Goal: Task Accomplishment & Management: Use online tool/utility

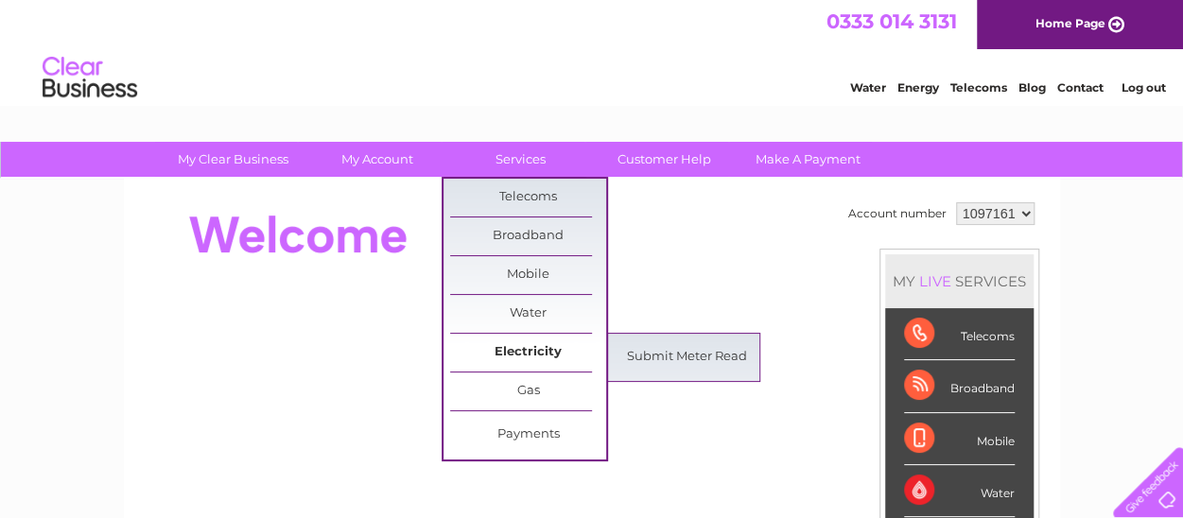
click at [552, 357] on link "Electricity" at bounding box center [528, 353] width 156 height 38
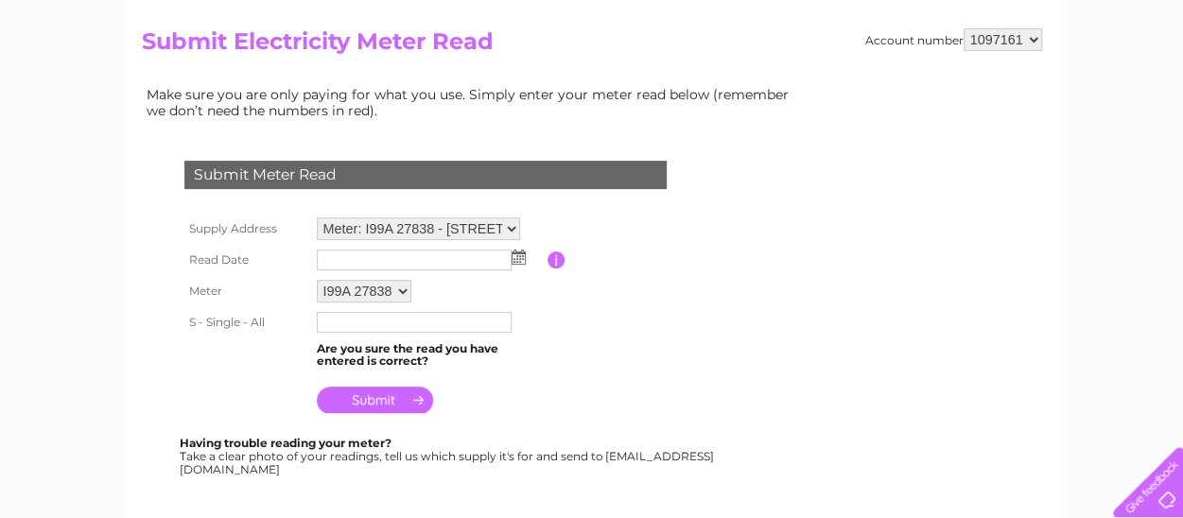
scroll to position [189, 0]
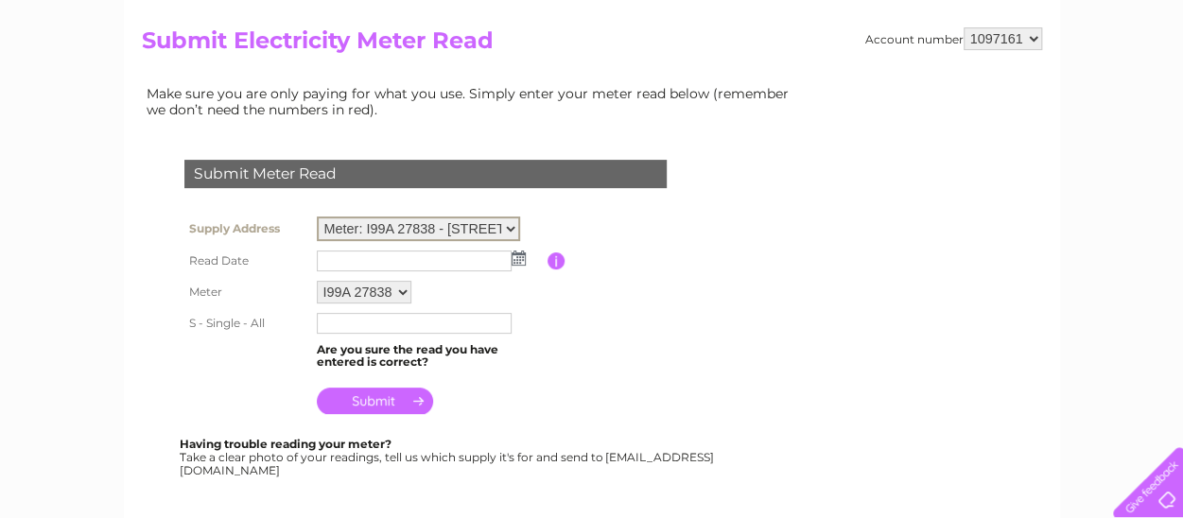
click at [507, 220] on select "Meter: I99A 27838 - 135-137 Whitfield Street, London, W1T 5EL Meter: L77A 12268…" at bounding box center [418, 229] width 203 height 25
select select "135904"
click at [317, 217] on select "Meter: I99A 27838 - 135-137 Whitfield Street, London, W1T 5EL Meter: L77A 12268…" at bounding box center [418, 229] width 203 height 25
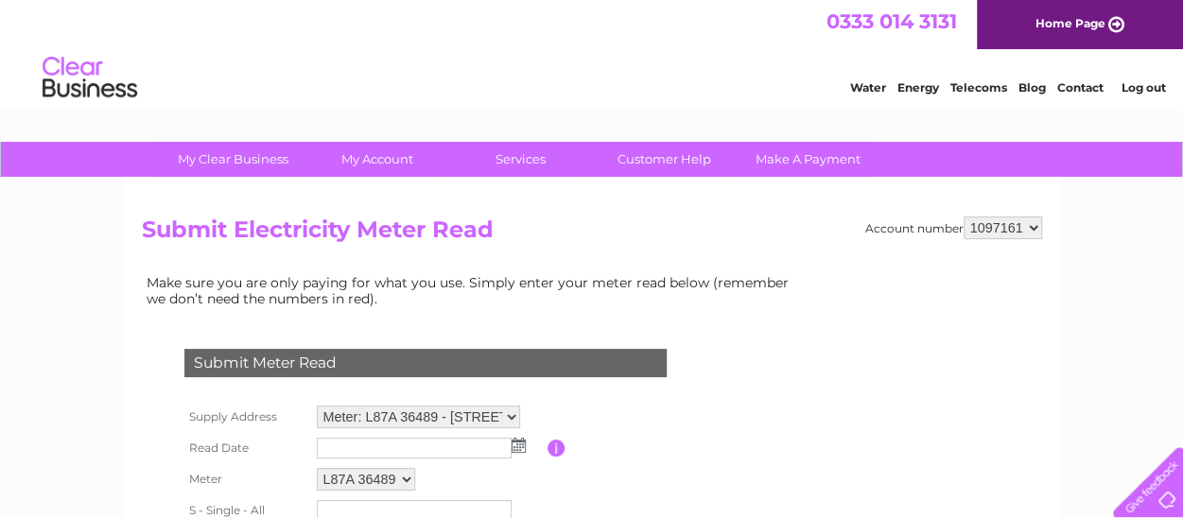
click at [516, 447] on img at bounding box center [519, 445] width 14 height 15
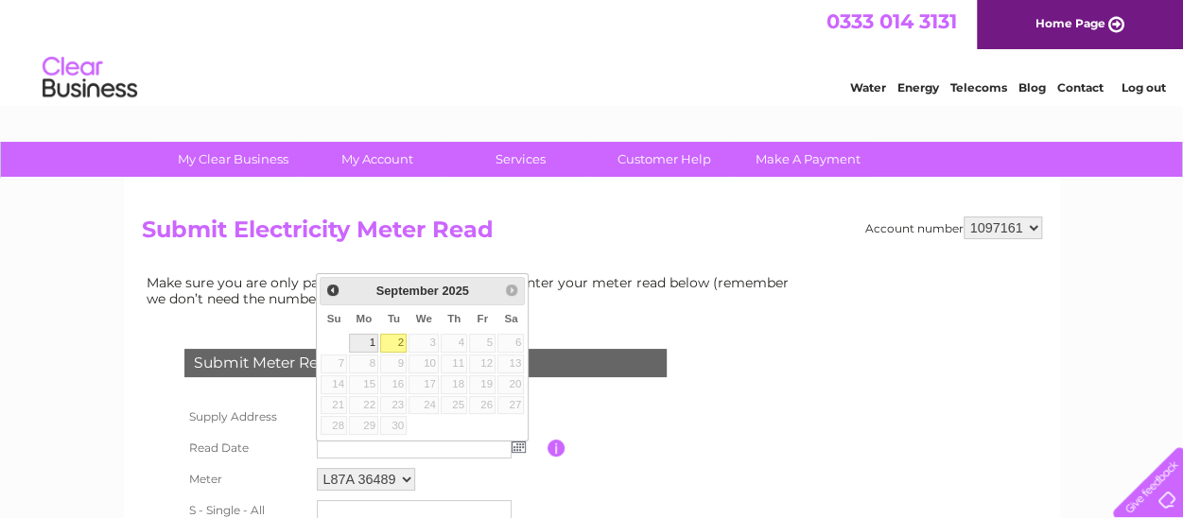
click at [361, 339] on link "1" at bounding box center [363, 343] width 29 height 19
type input "2025/09/01"
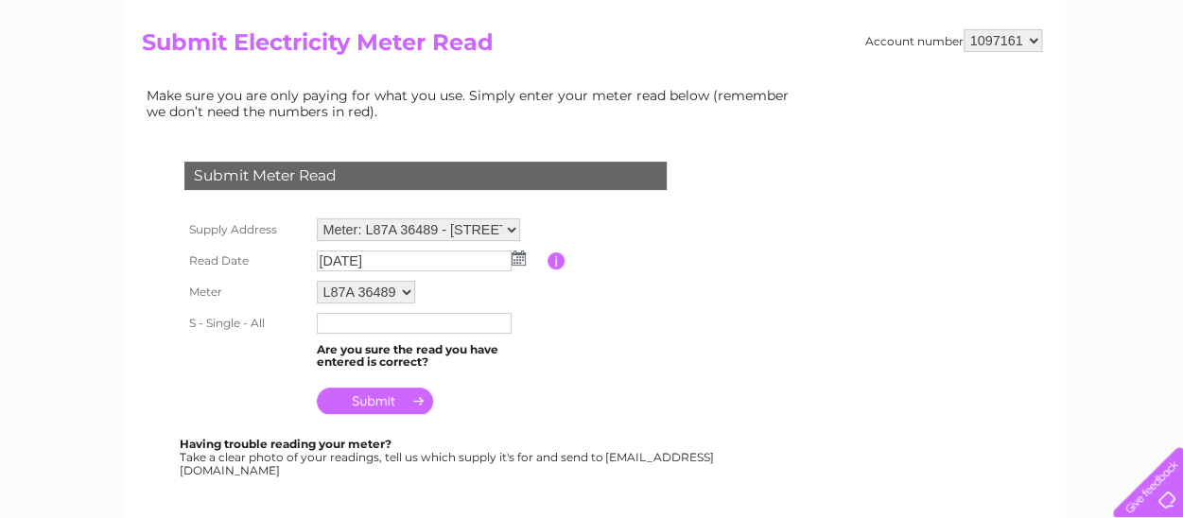
scroll to position [189, 0]
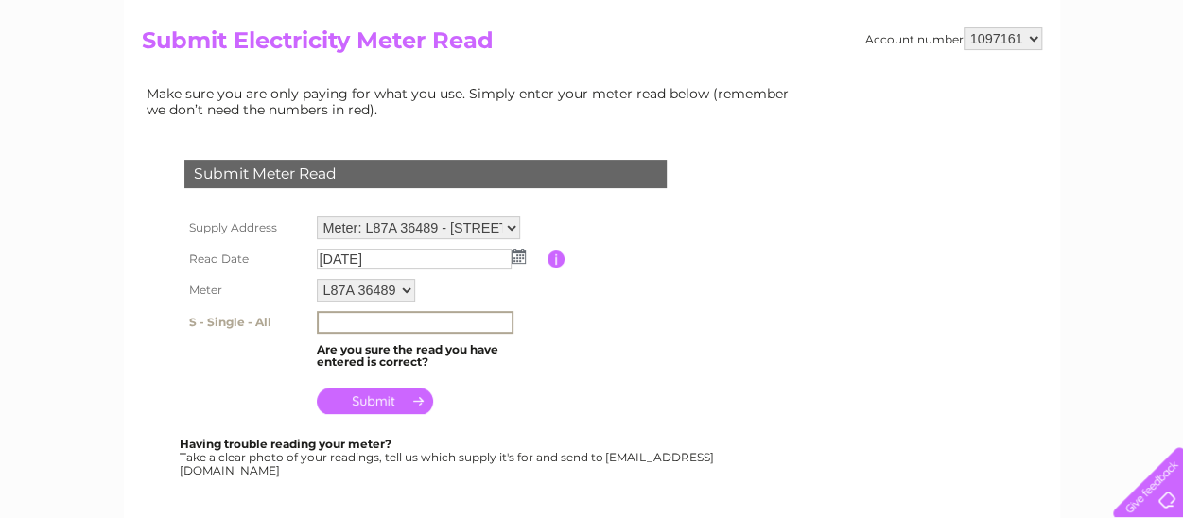
click at [327, 316] on input "text" at bounding box center [415, 322] width 197 height 23
type input "46864"
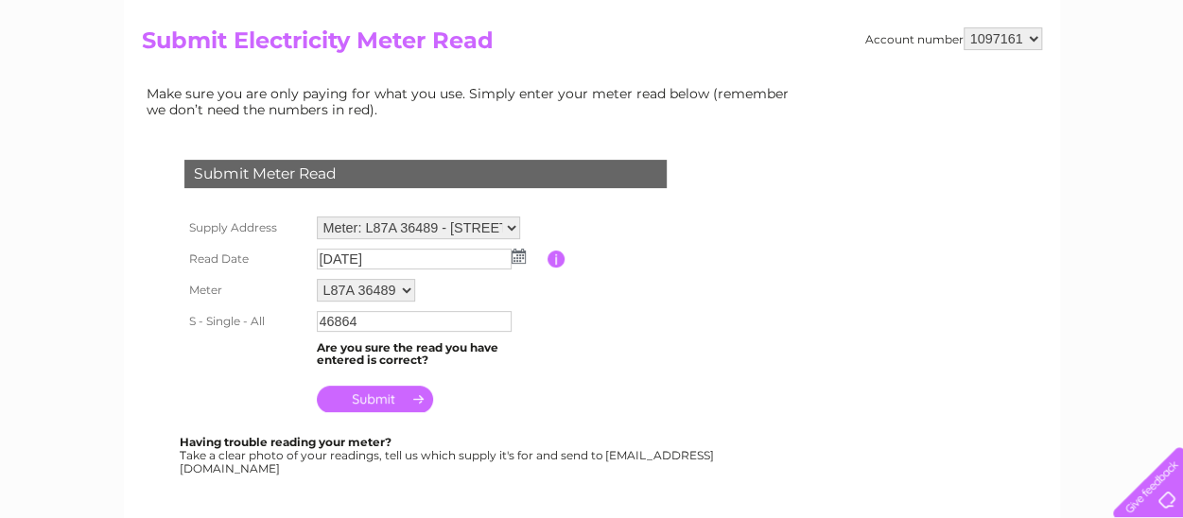
click at [384, 392] on input "submit" at bounding box center [375, 399] width 116 height 26
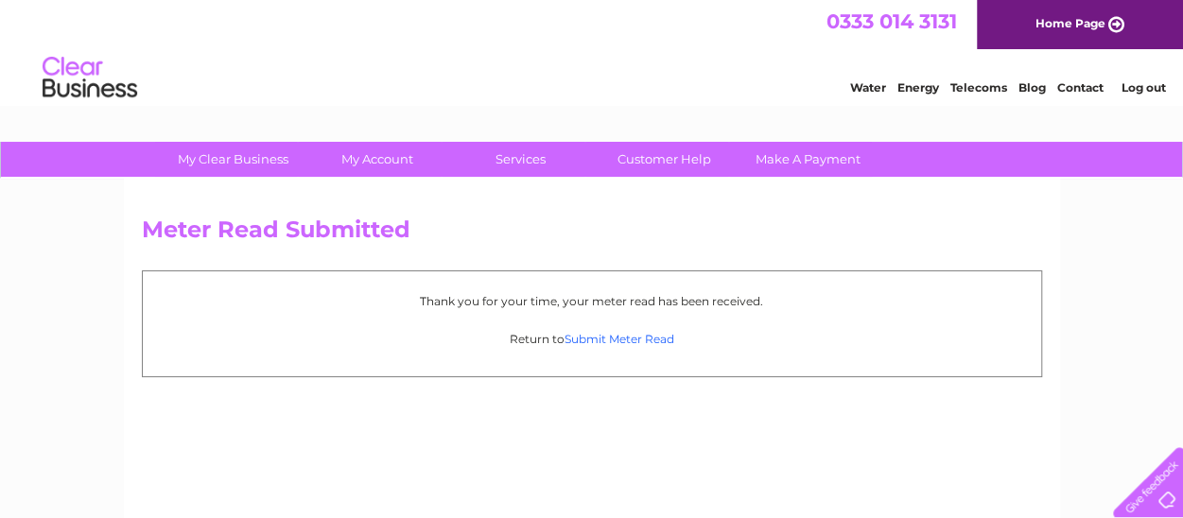
click at [623, 337] on link "Submit Meter Read" at bounding box center [620, 339] width 110 height 14
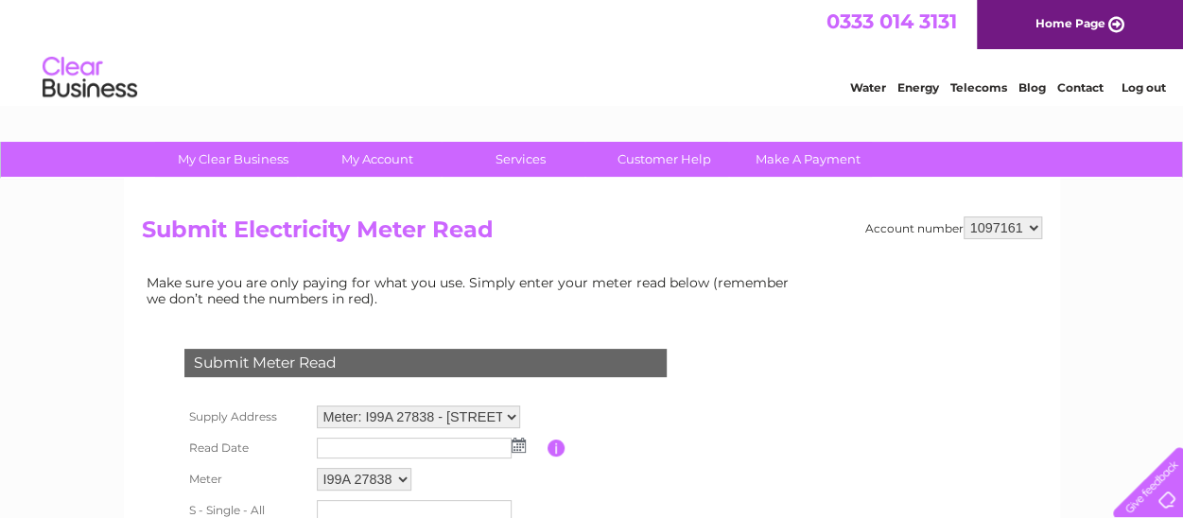
click at [512, 418] on select "Meter: I99A 27838 - [STREET_ADDRESS][PERSON_NAME] Meter: L77A 12268 - 135-[STRE…" at bounding box center [418, 417] width 203 height 23
select select "135903"
click at [317, 406] on select "Meter: I99A 27838 - [STREET_ADDRESS][PERSON_NAME] Meter: L77A 12268 - 135-[STRE…" at bounding box center [418, 418] width 203 height 25
click at [519, 445] on img at bounding box center [519, 445] width 14 height 15
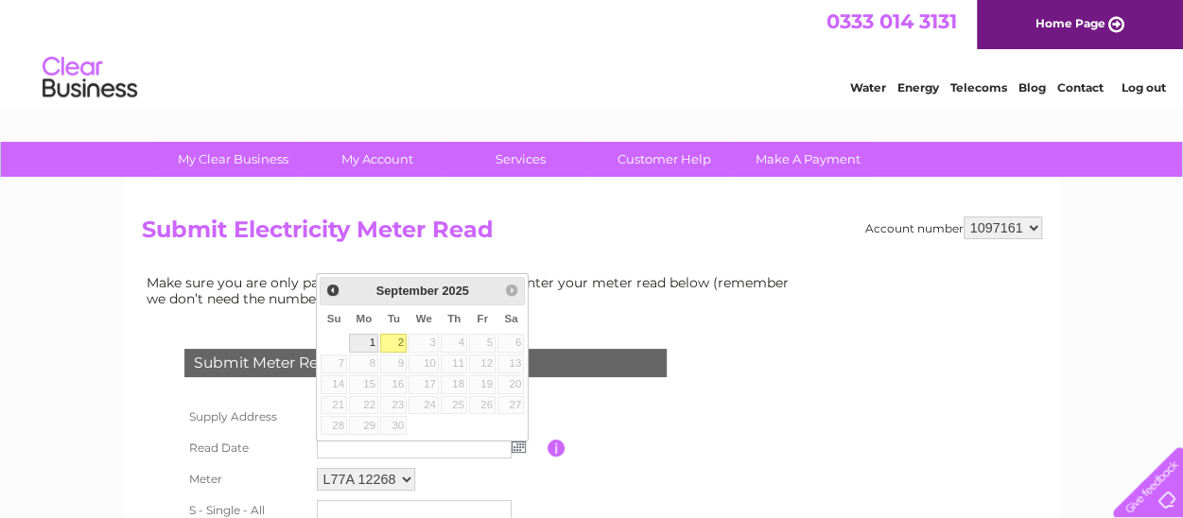
click at [365, 336] on link "1" at bounding box center [363, 343] width 29 height 19
type input "[DATE]"
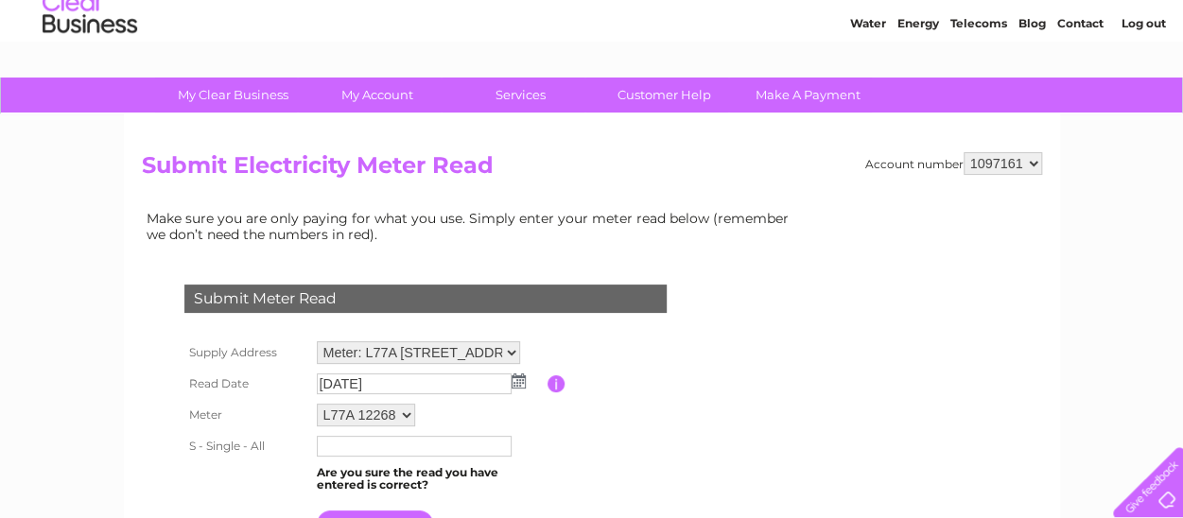
scroll to position [95, 0]
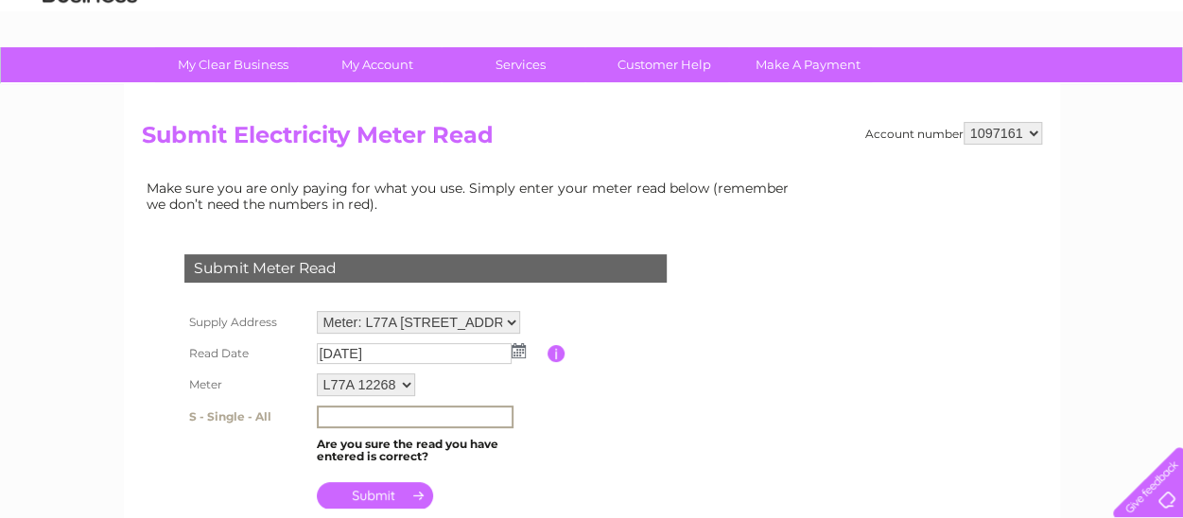
click at [366, 419] on input "text" at bounding box center [415, 417] width 197 height 23
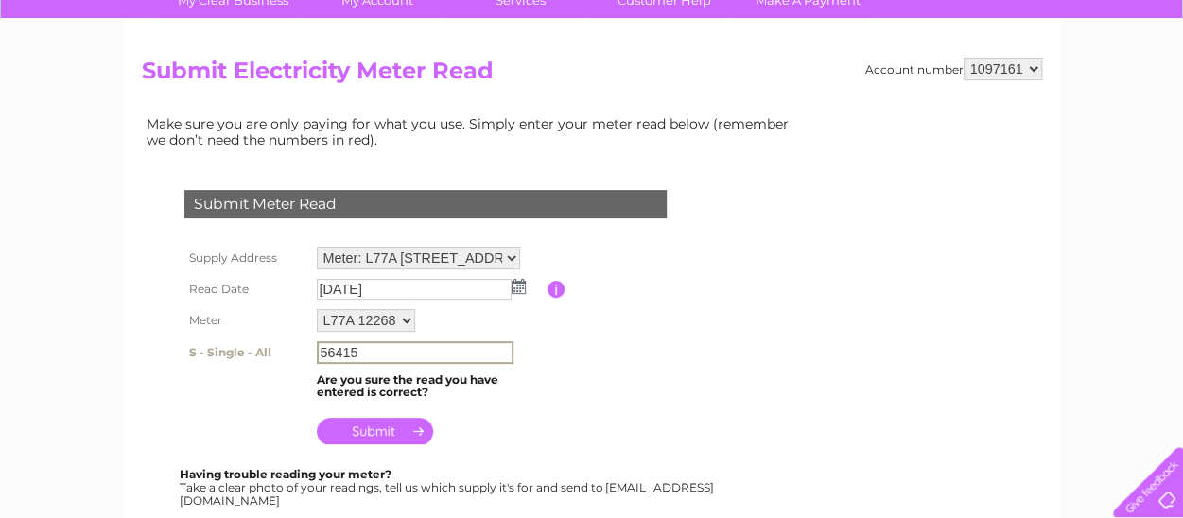
scroll to position [189, 0]
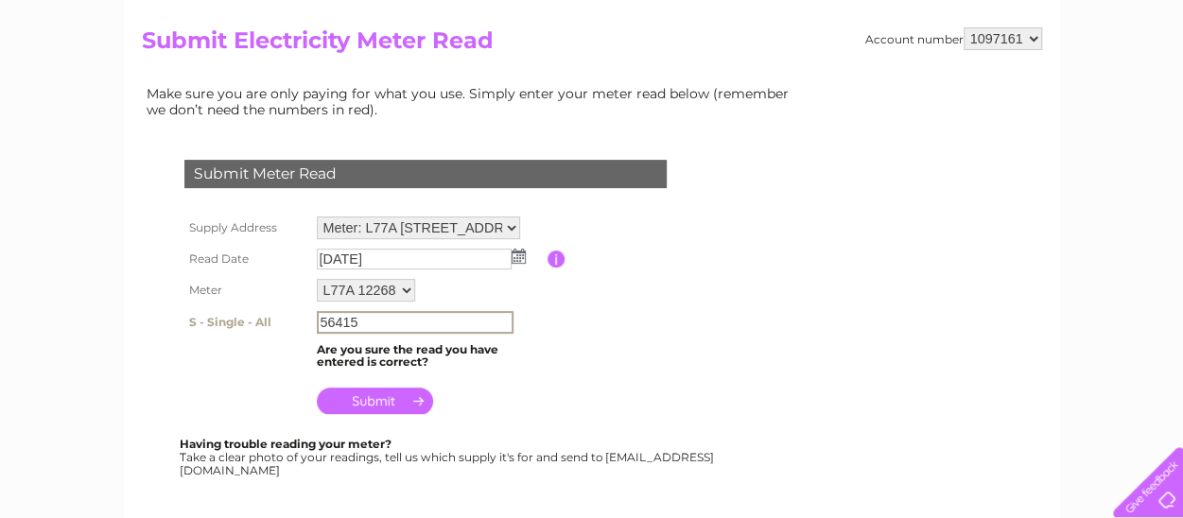
type input "56415"
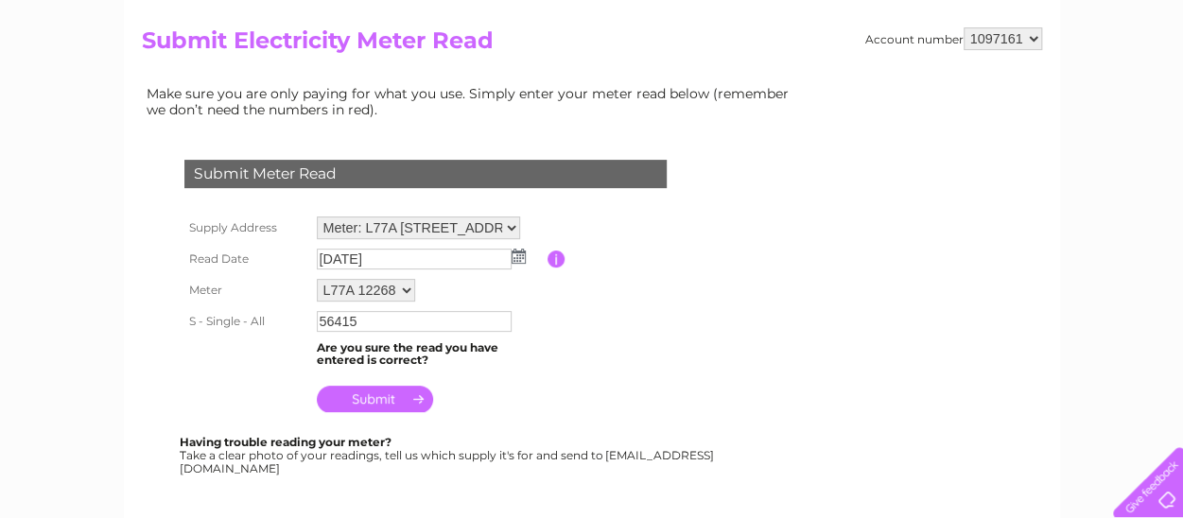
click at [387, 395] on input "submit" at bounding box center [375, 399] width 116 height 26
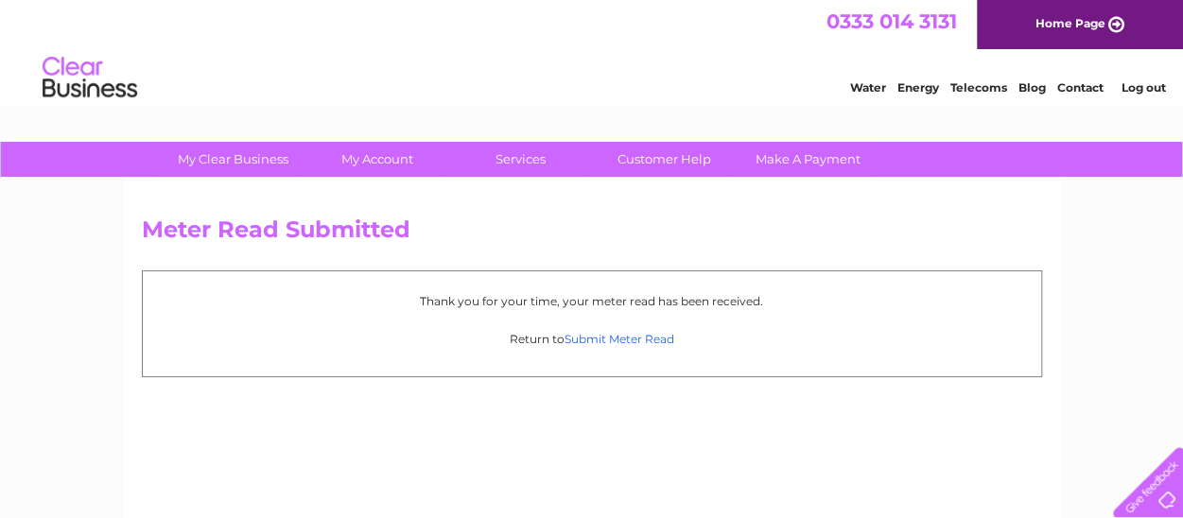
click at [653, 335] on link "Submit Meter Read" at bounding box center [620, 339] width 110 height 14
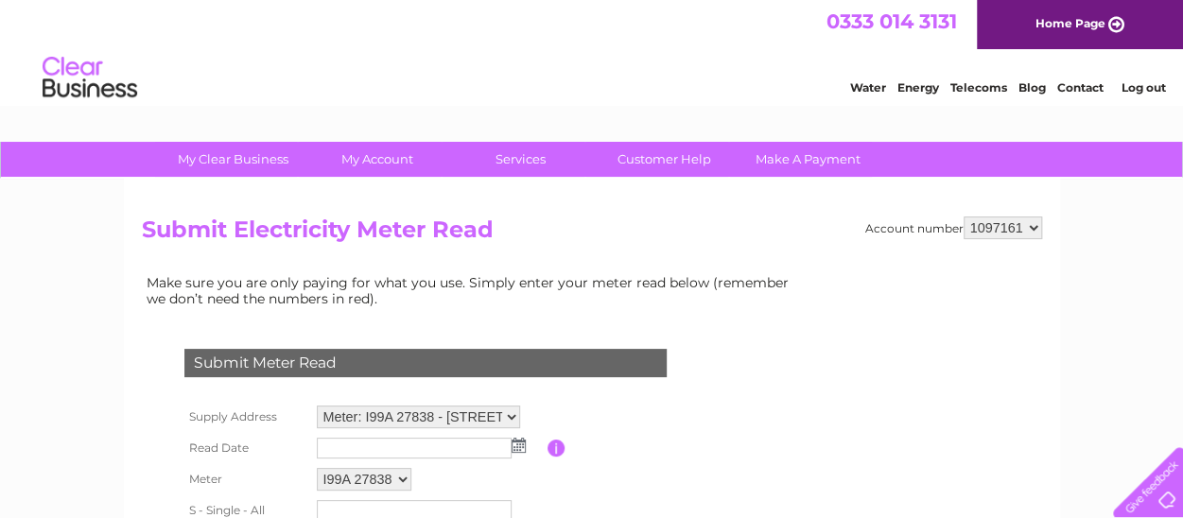
click at [517, 447] on img at bounding box center [519, 445] width 14 height 15
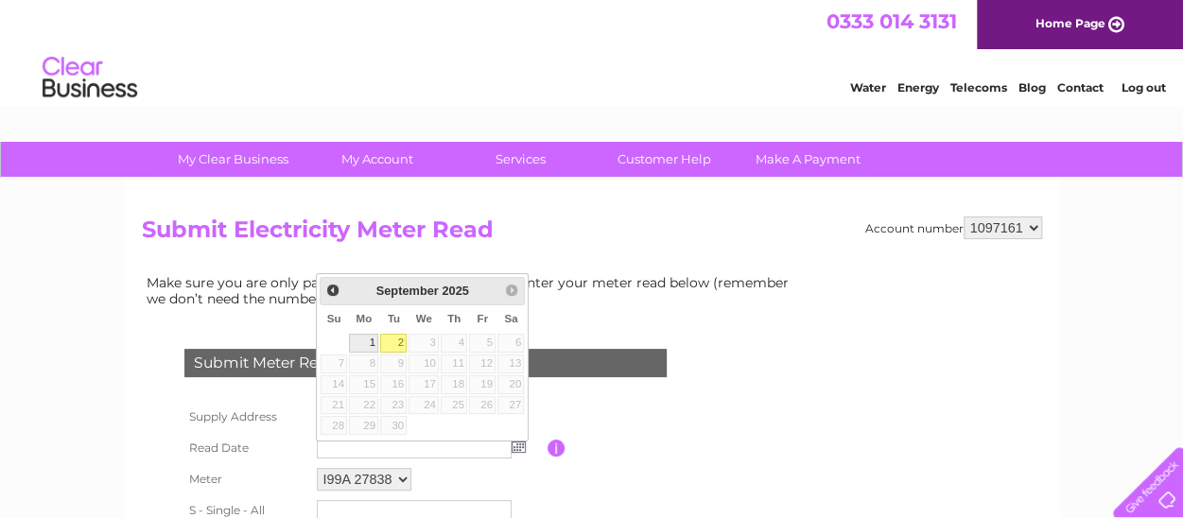
click at [367, 340] on link "1" at bounding box center [363, 343] width 29 height 19
type input "2025/09/01"
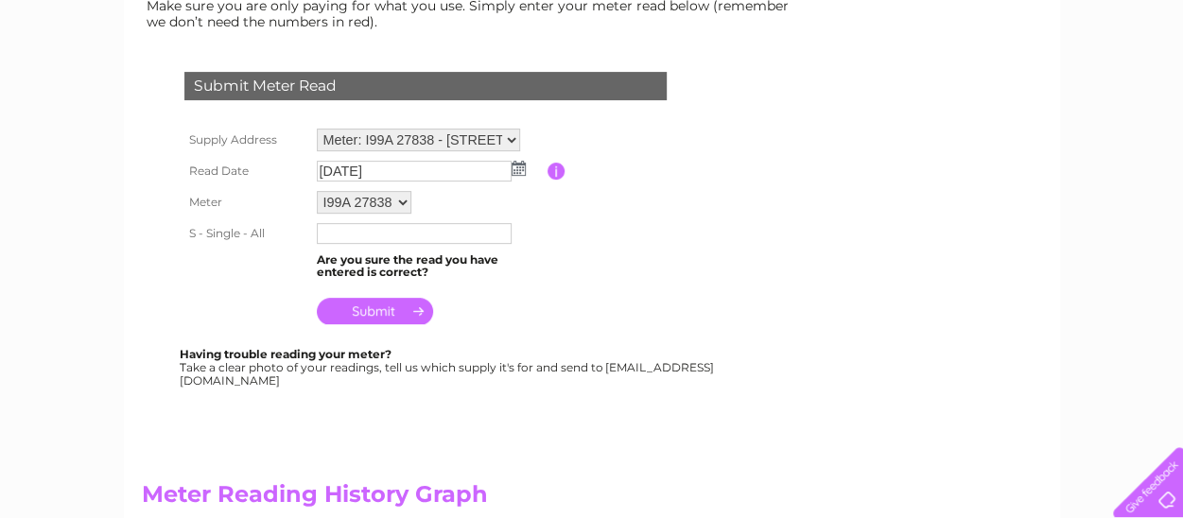
scroll to position [284, 0]
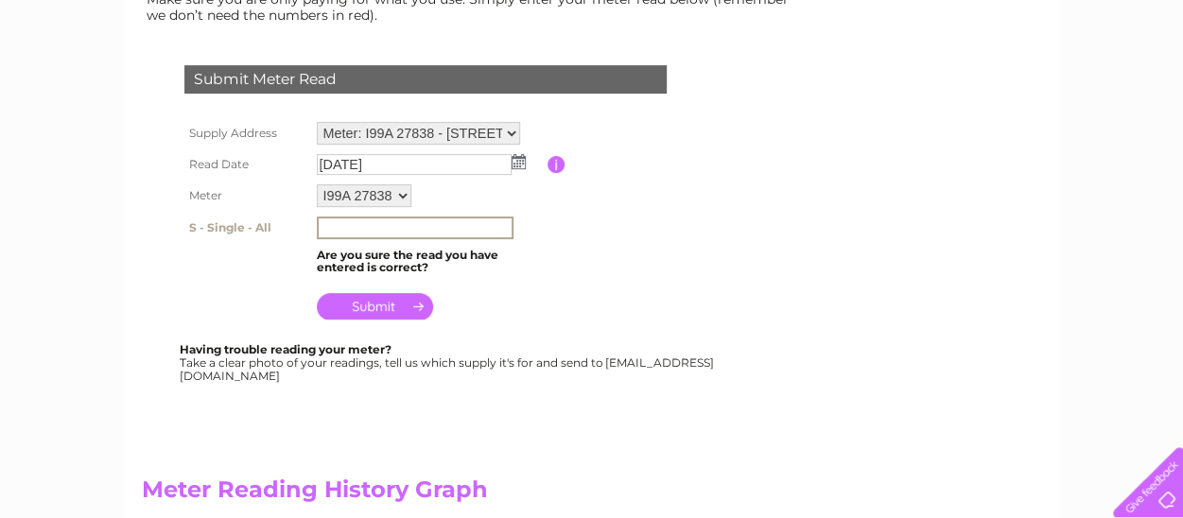
click at [332, 225] on input "text" at bounding box center [415, 228] width 197 height 23
type input "63741"
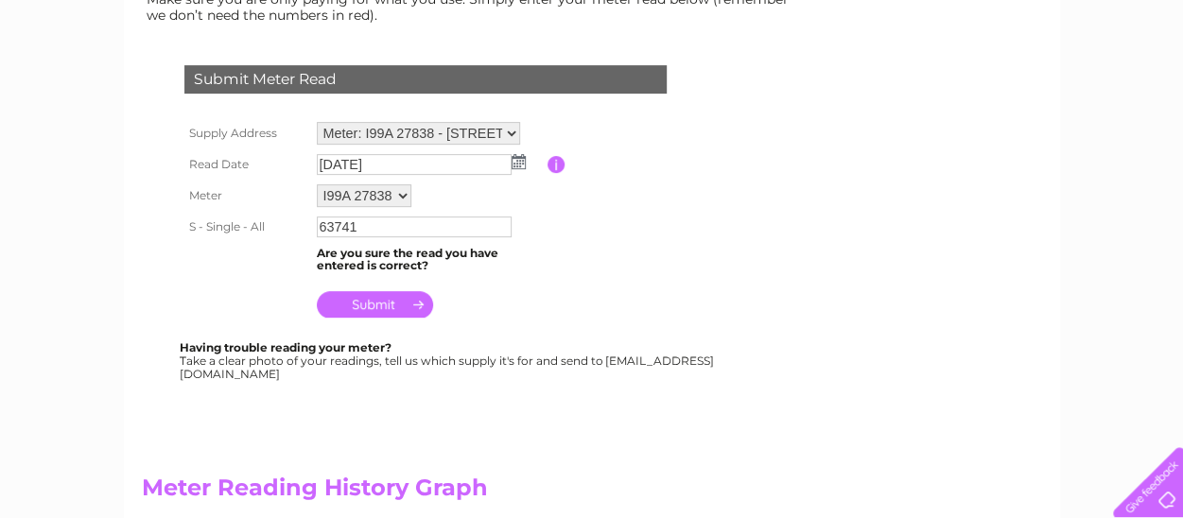
click at [384, 303] on input "submit" at bounding box center [375, 304] width 116 height 26
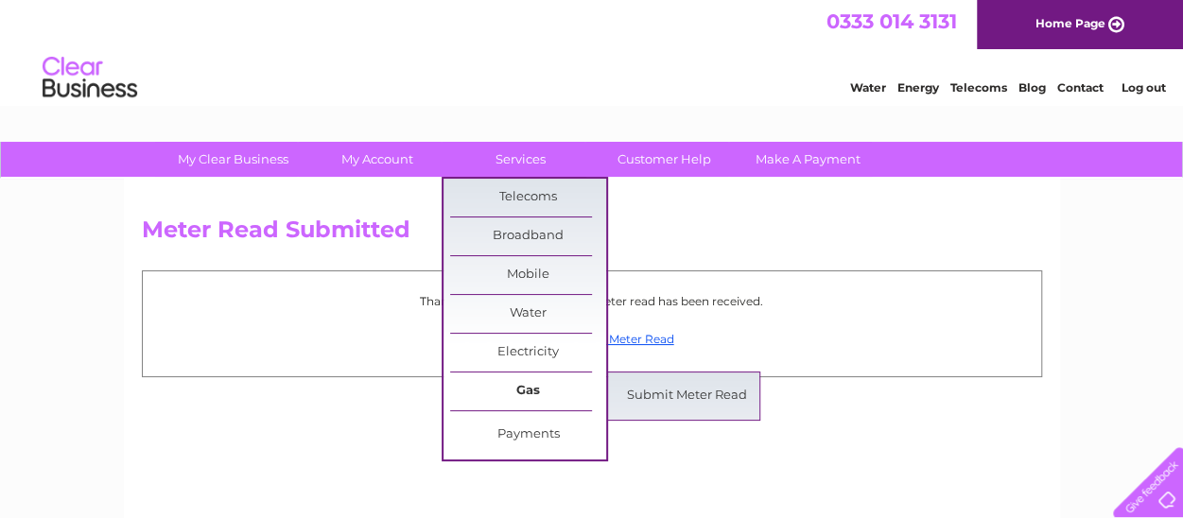
click at [548, 384] on link "Gas" at bounding box center [528, 392] width 156 height 38
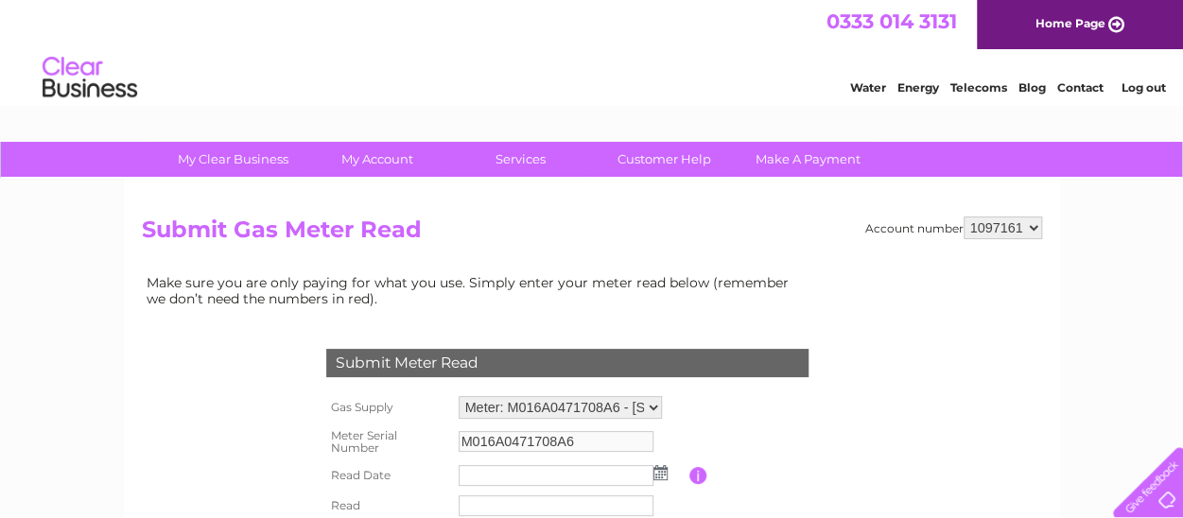
click at [657, 472] on img at bounding box center [660, 472] width 14 height 15
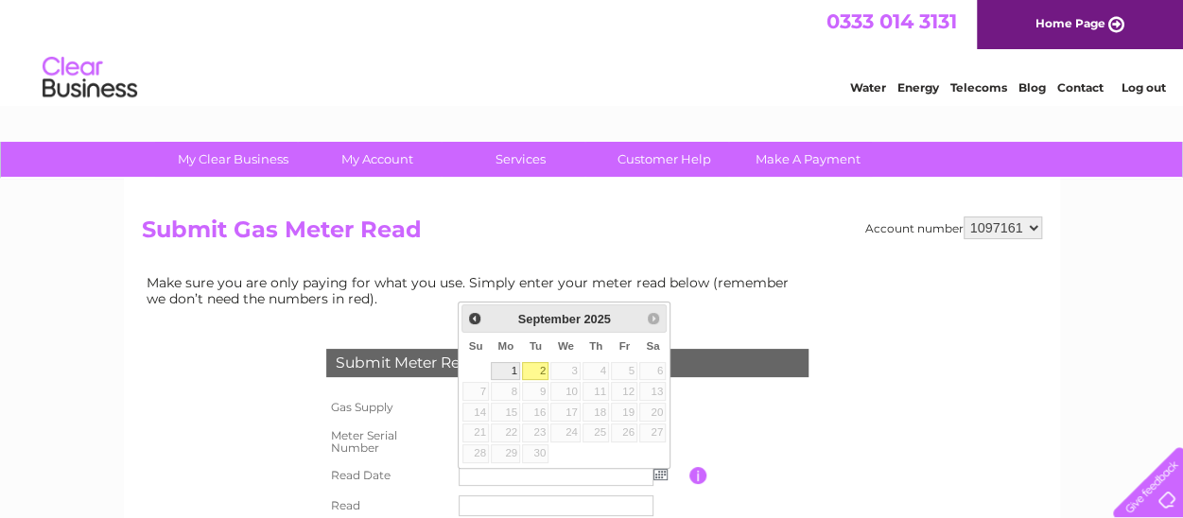
click at [514, 371] on link "1" at bounding box center [505, 371] width 29 height 19
type input "2025/09/01"
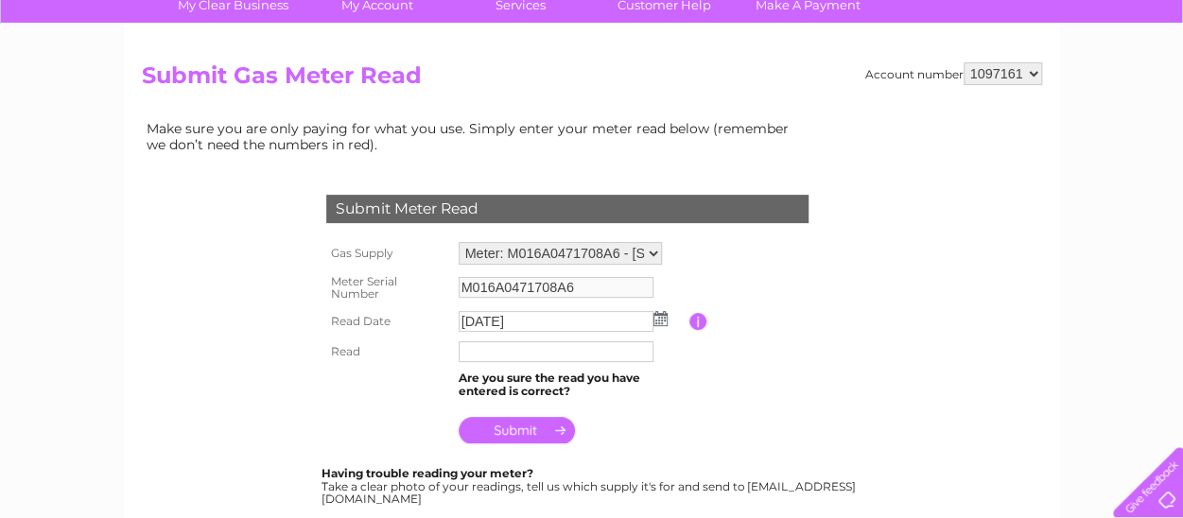
scroll to position [189, 0]
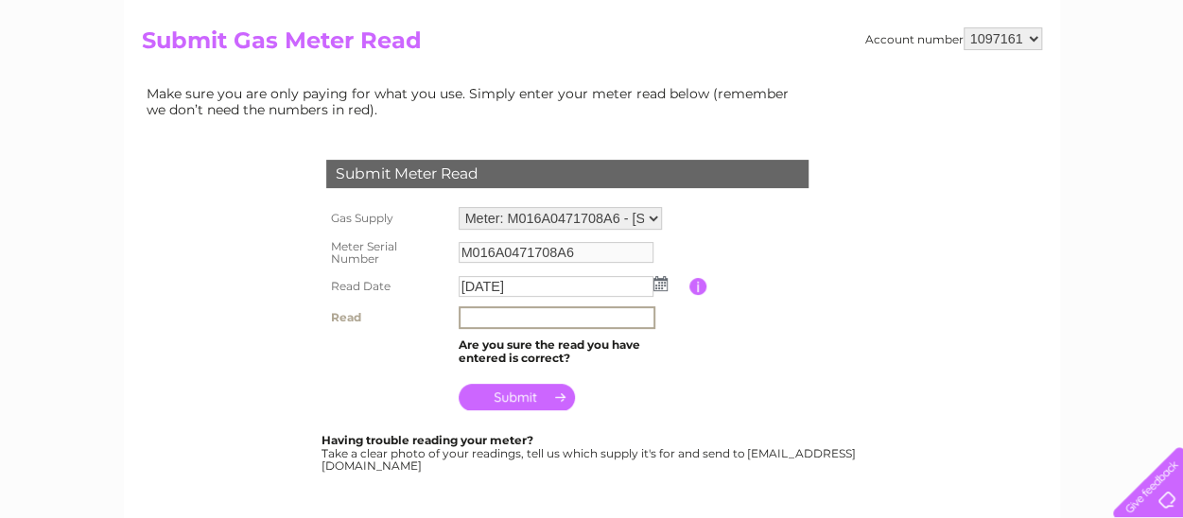
click at [486, 318] on input "text" at bounding box center [557, 317] width 197 height 23
type input "122891"
click at [527, 397] on input "submit" at bounding box center [517, 397] width 116 height 26
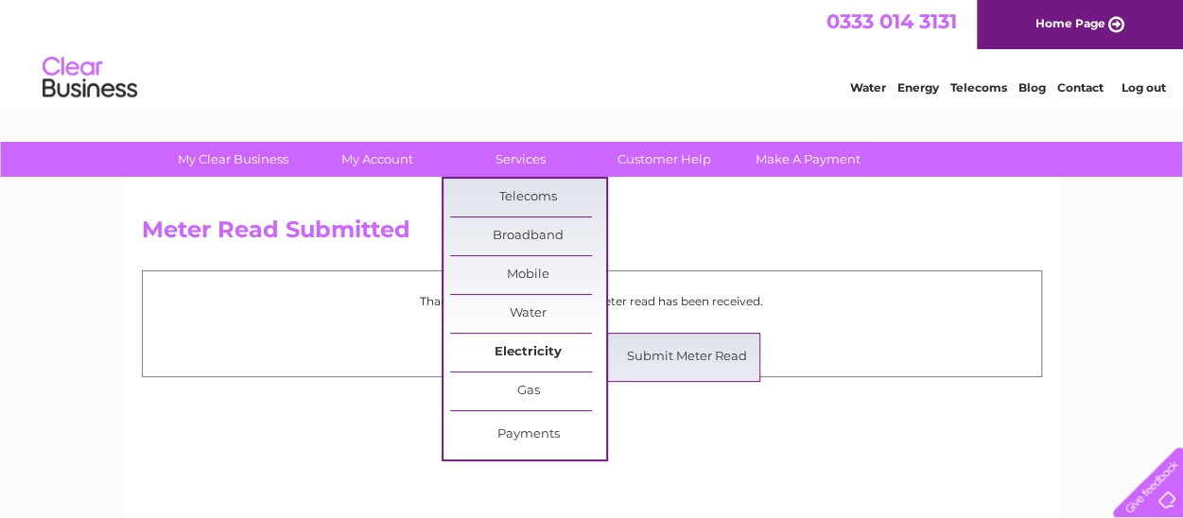
click at [556, 350] on link "Electricity" at bounding box center [528, 353] width 156 height 38
click at [678, 349] on link "Submit Meter Read" at bounding box center [687, 358] width 156 height 38
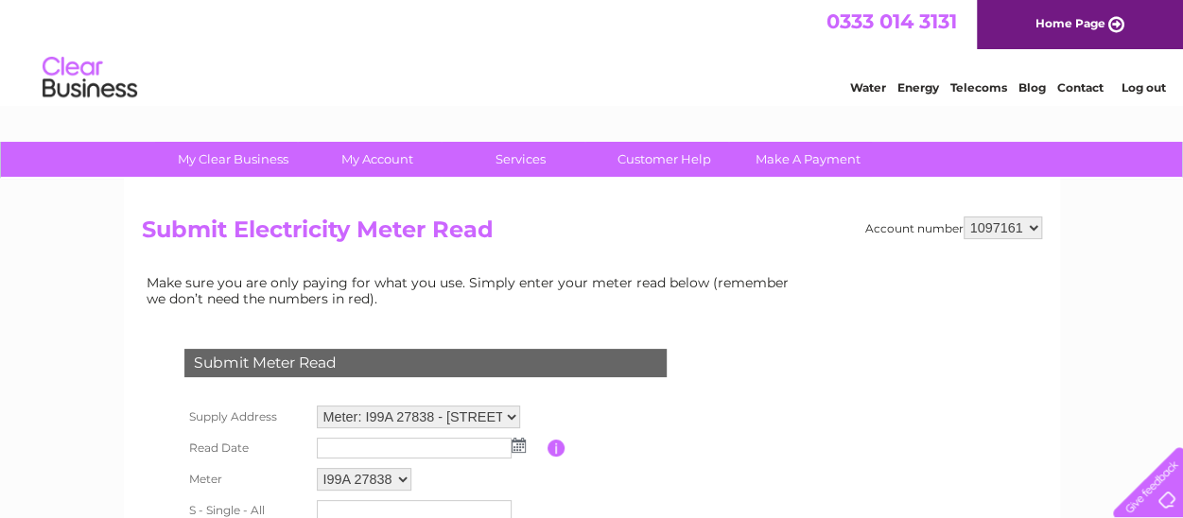
click at [509, 413] on select "Meter: I99A 27838 - 135-137 Whitfield Street, London, W1T 5EL Meter: L77A 12268…" at bounding box center [418, 417] width 203 height 23
select select "135904"
click at [317, 406] on select "Meter: I99A 27838 - 135-137 Whitfield Street, London, W1T 5EL Meter: L77A 12268…" at bounding box center [418, 418] width 203 height 25
click at [517, 442] on img at bounding box center [519, 445] width 14 height 15
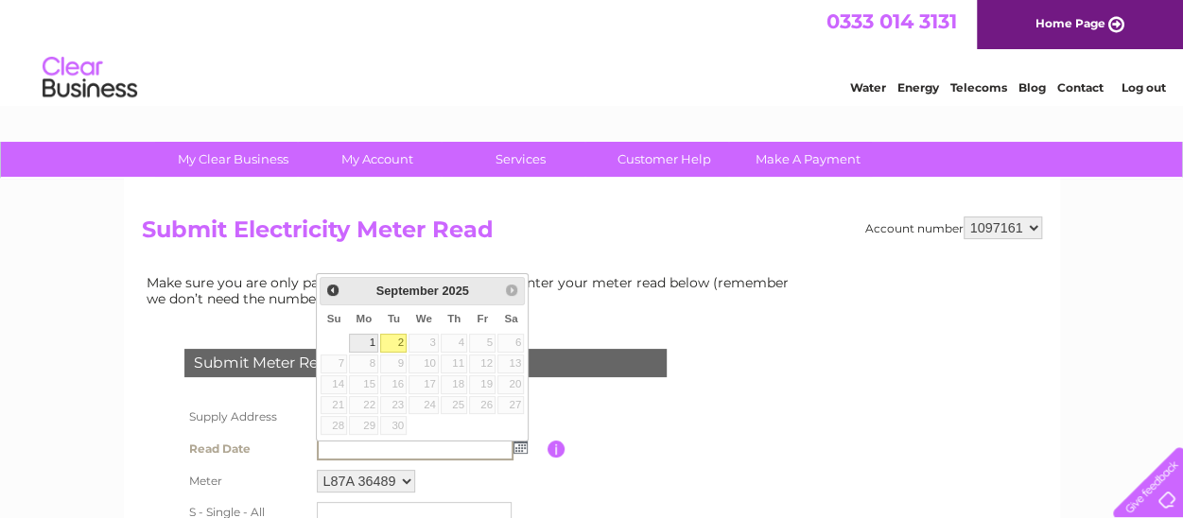
click at [375, 339] on link "1" at bounding box center [363, 343] width 29 height 19
type input "2025/09/01"
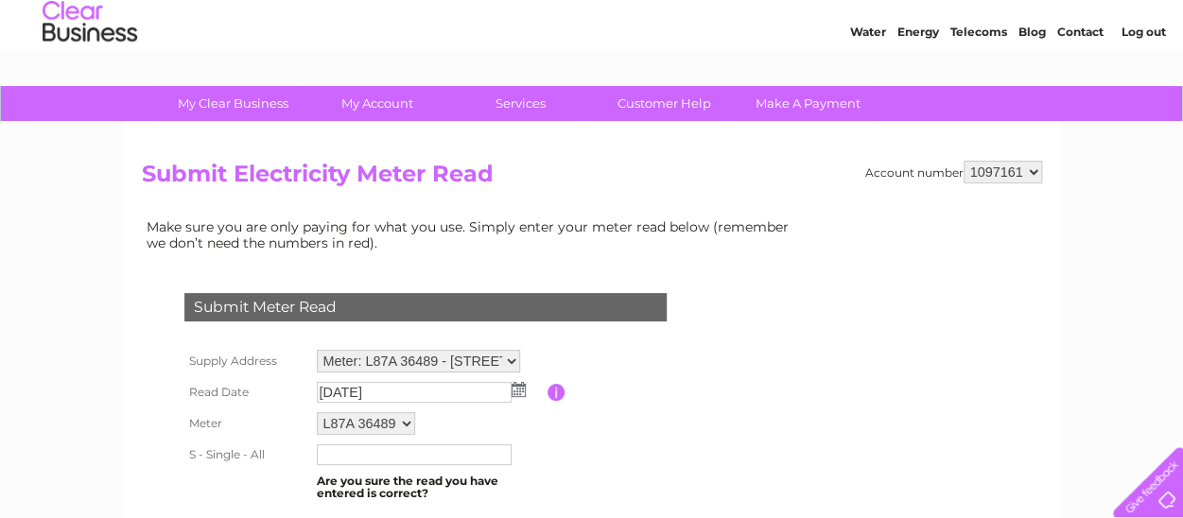
scroll to position [95, 0]
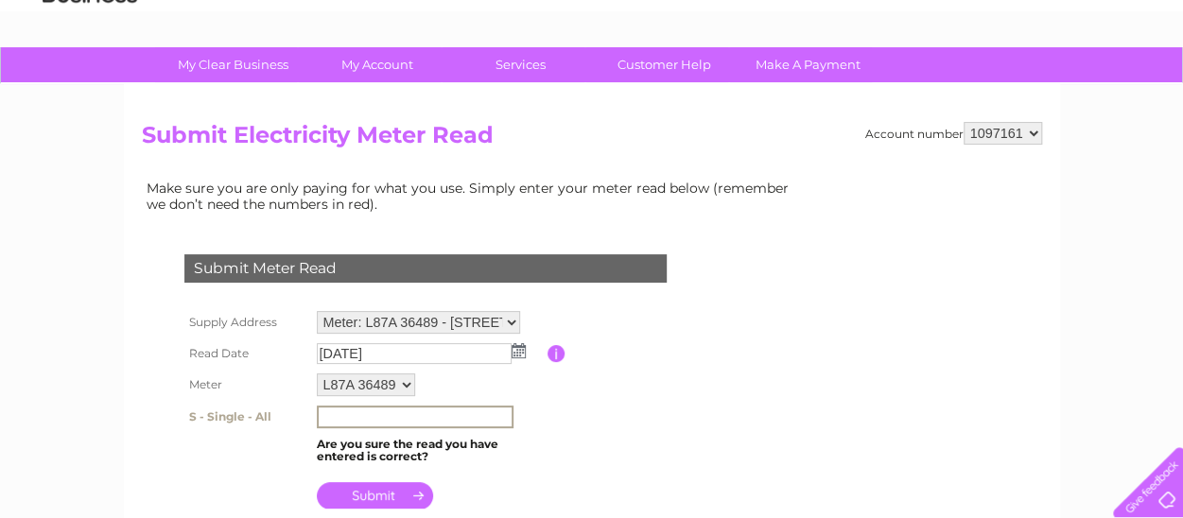
click at [332, 415] on input "text" at bounding box center [415, 417] width 197 height 23
type input "46864"
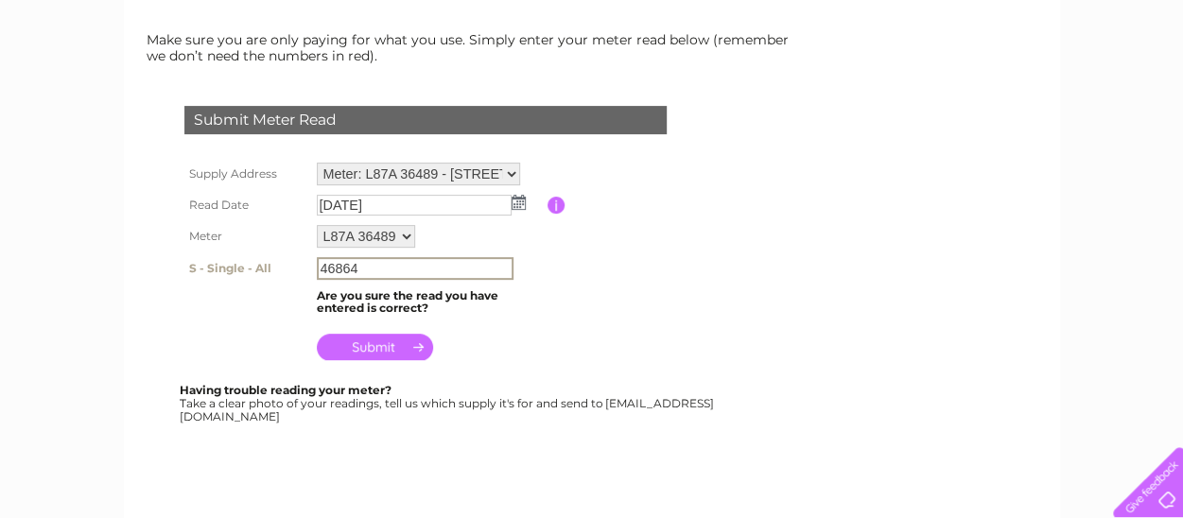
scroll to position [284, 0]
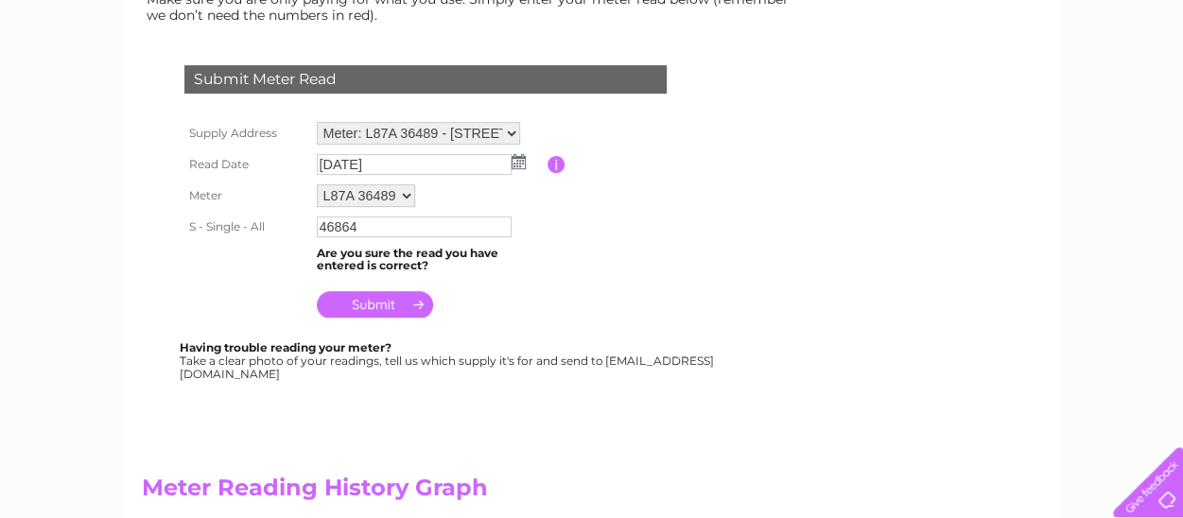
click at [375, 307] on input "submit" at bounding box center [375, 304] width 116 height 26
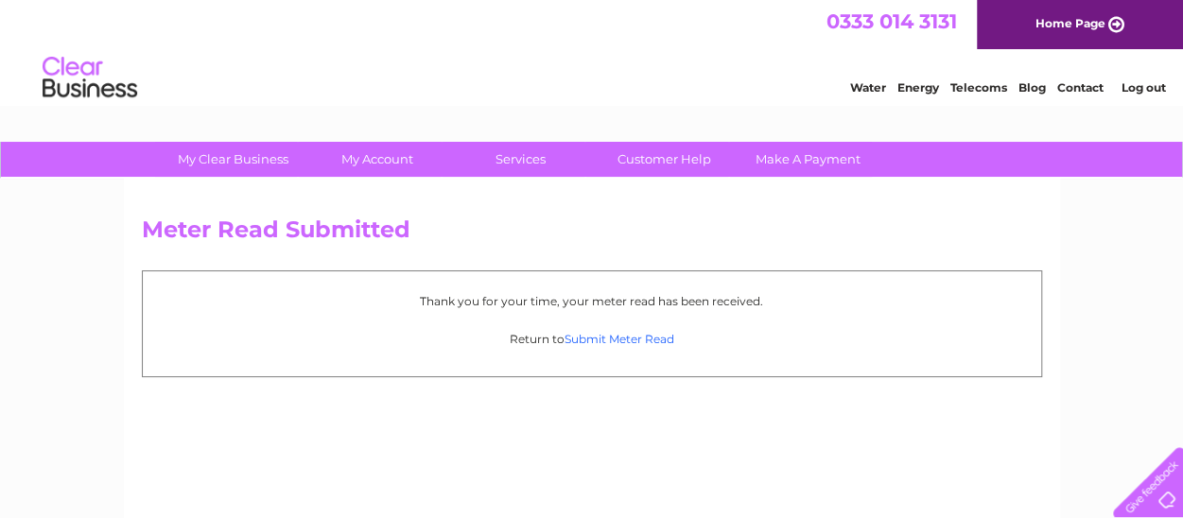
click at [627, 338] on link "Submit Meter Read" at bounding box center [620, 339] width 110 height 14
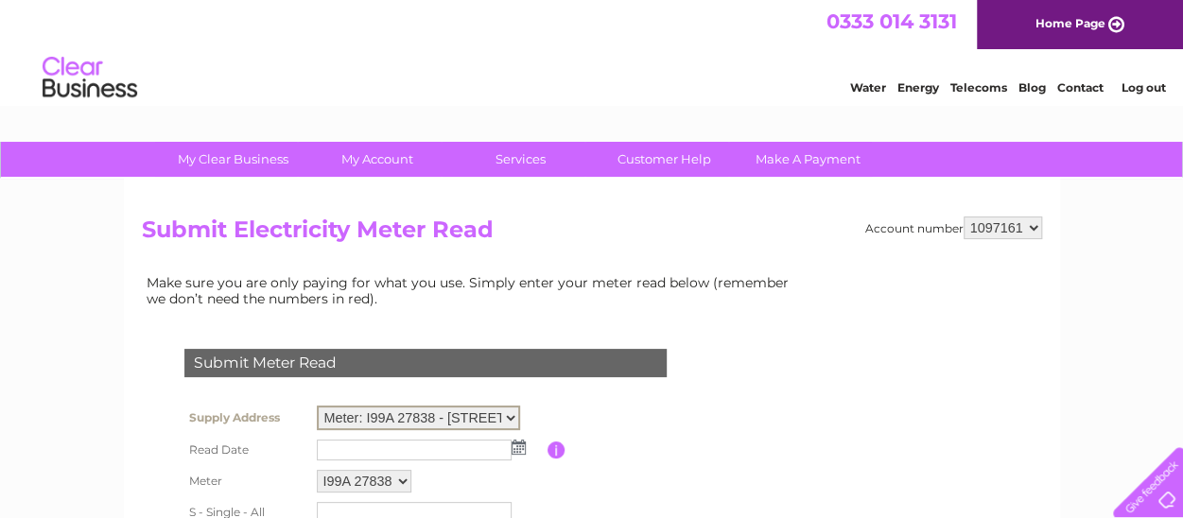
click at [508, 412] on select "Meter: I99A 27838 - 135-137 Whitfield Street, London, W1T 5EL Meter: L77A 12268…" at bounding box center [418, 418] width 203 height 25
select select "135903"
click at [317, 406] on select "Meter: I99A 27838 - 135-137 Whitfield Street, London, W1T 5EL Meter: L77A 12268…" at bounding box center [418, 418] width 203 height 25
click at [520, 447] on img at bounding box center [519, 445] width 14 height 15
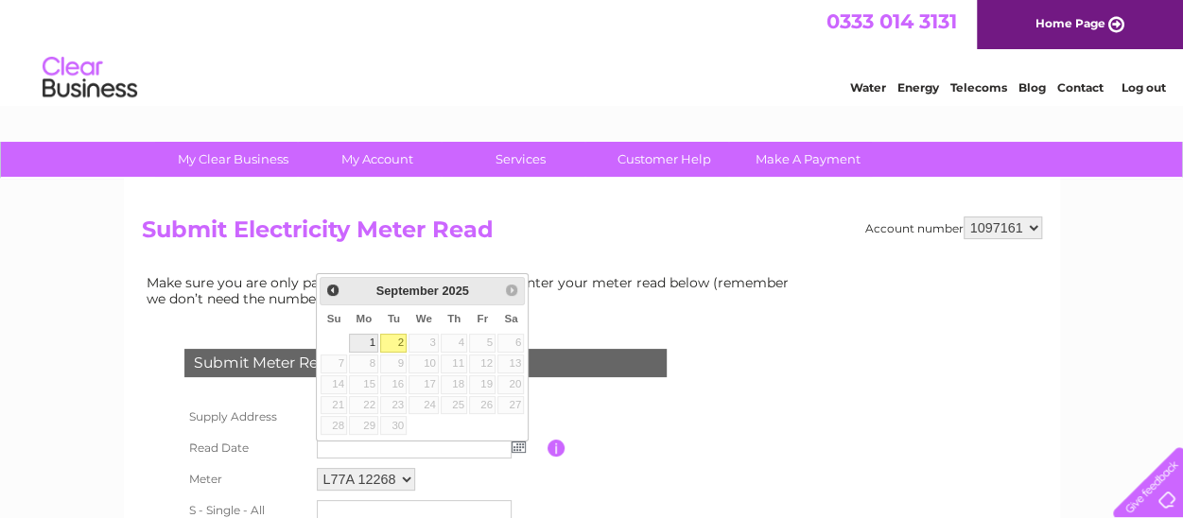
click at [359, 345] on link "1" at bounding box center [363, 343] width 29 height 19
type input "2025/09/01"
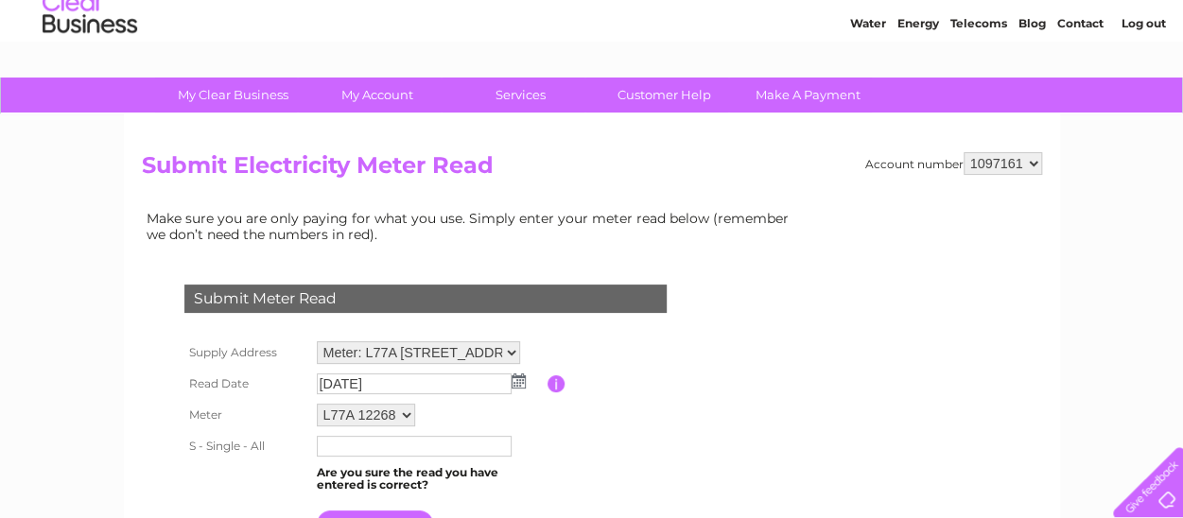
scroll to position [95, 0]
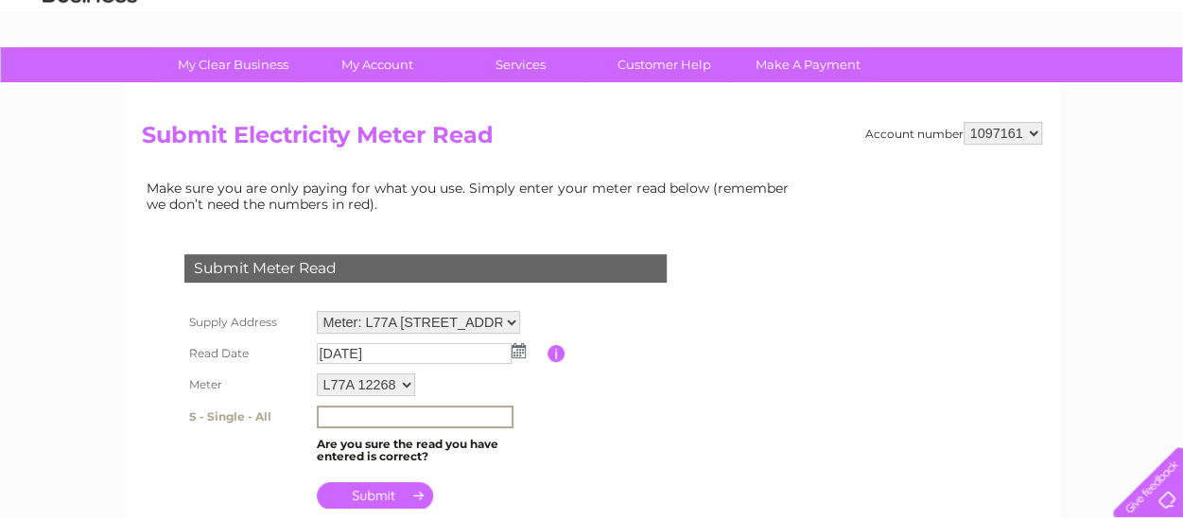
click at [357, 413] on input "text" at bounding box center [415, 417] width 197 height 23
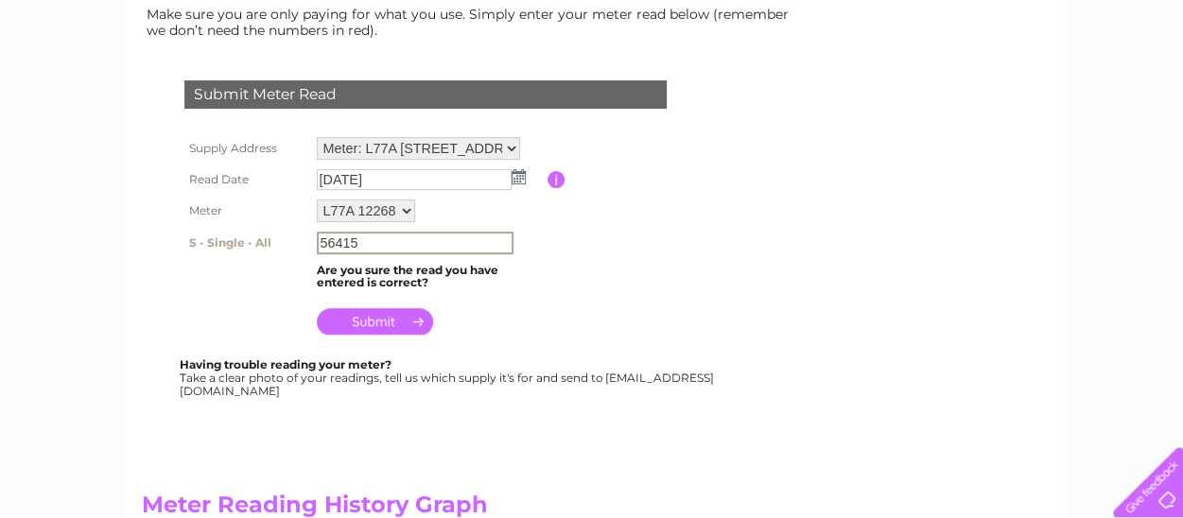
scroll to position [284, 0]
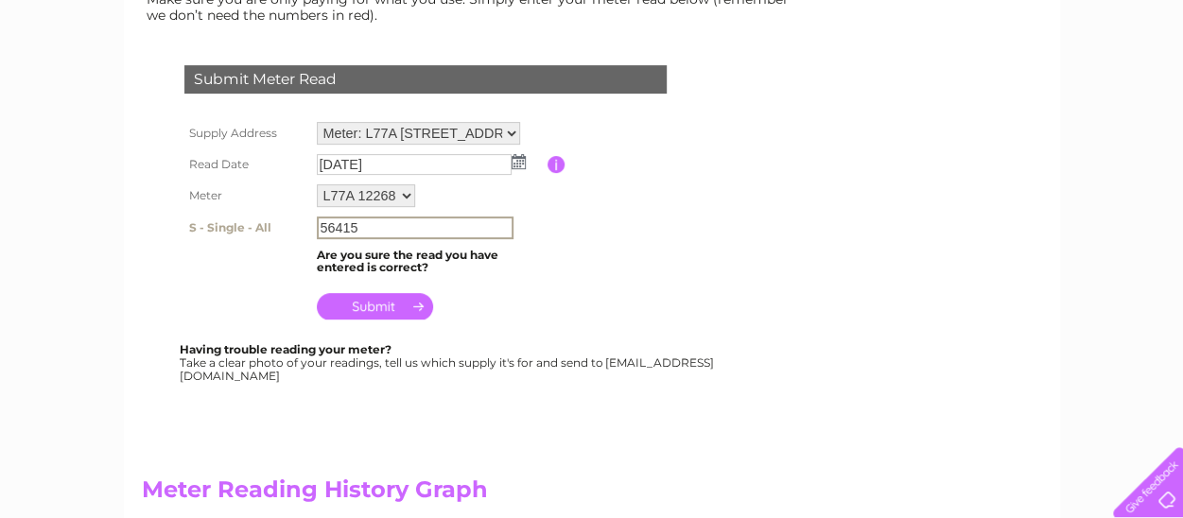
type input "56415"
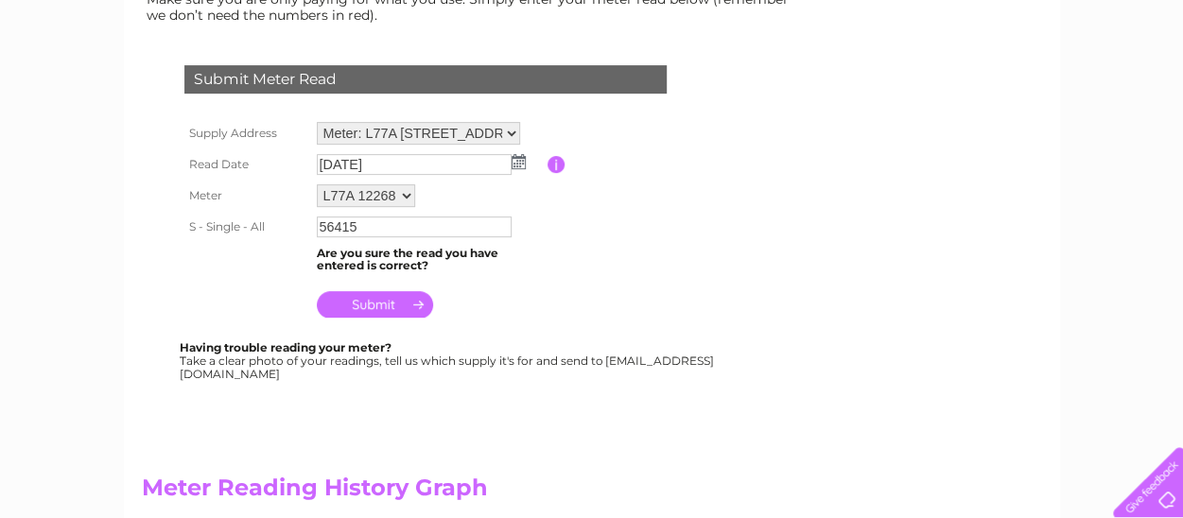
click at [363, 301] on input "submit" at bounding box center [375, 304] width 116 height 26
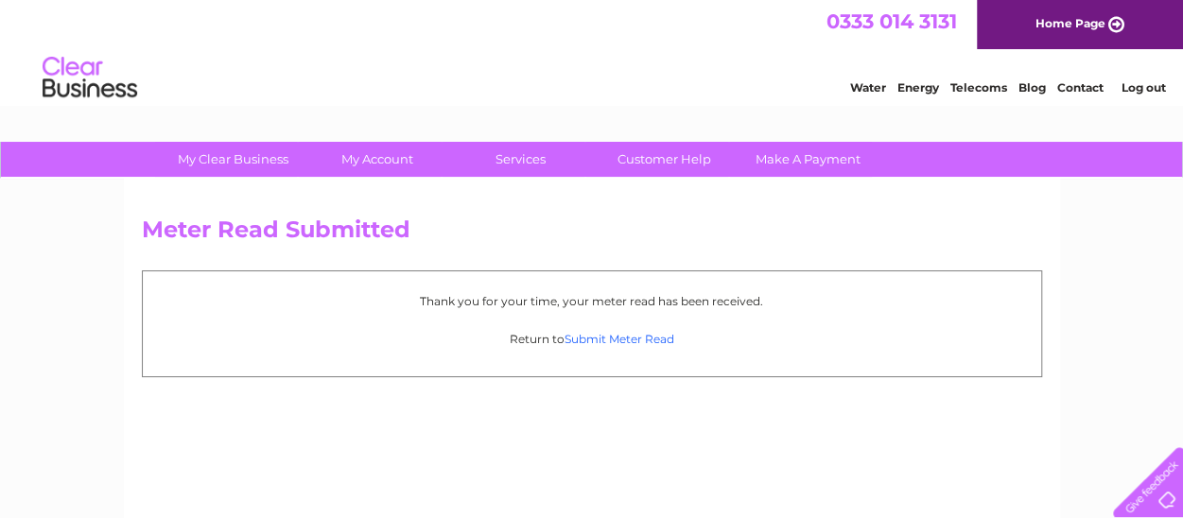
click at [652, 333] on link "Submit Meter Read" at bounding box center [620, 339] width 110 height 14
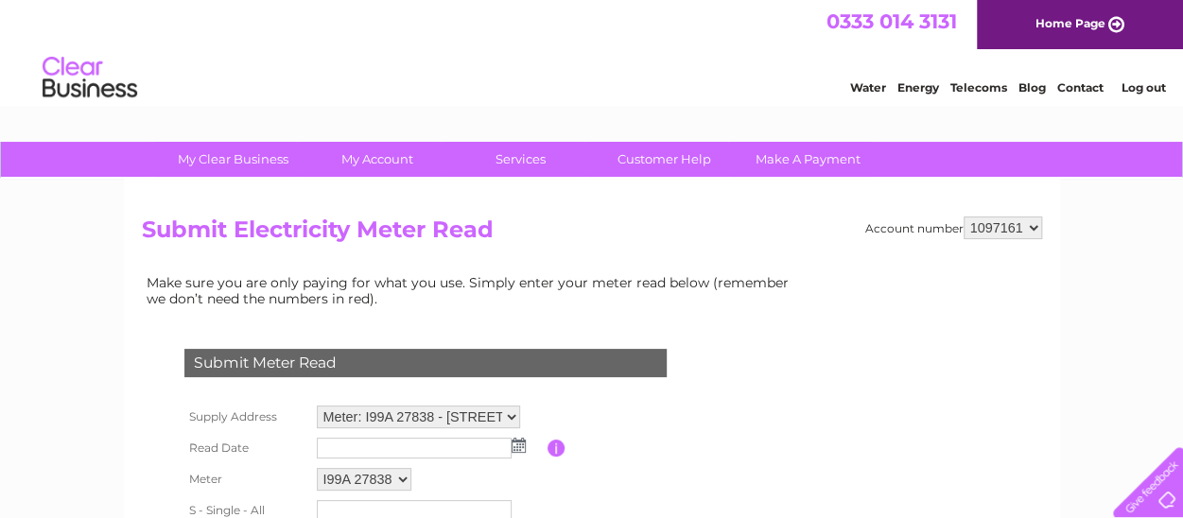
click at [515, 445] on img at bounding box center [519, 445] width 14 height 15
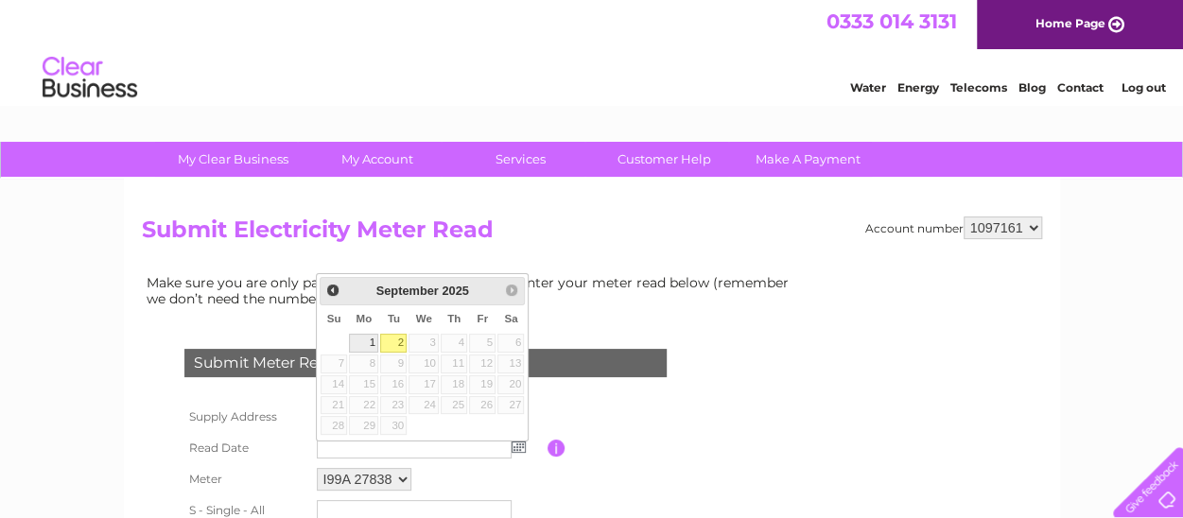
click at [360, 337] on link "1" at bounding box center [363, 343] width 29 height 19
type input "2025/09/01"
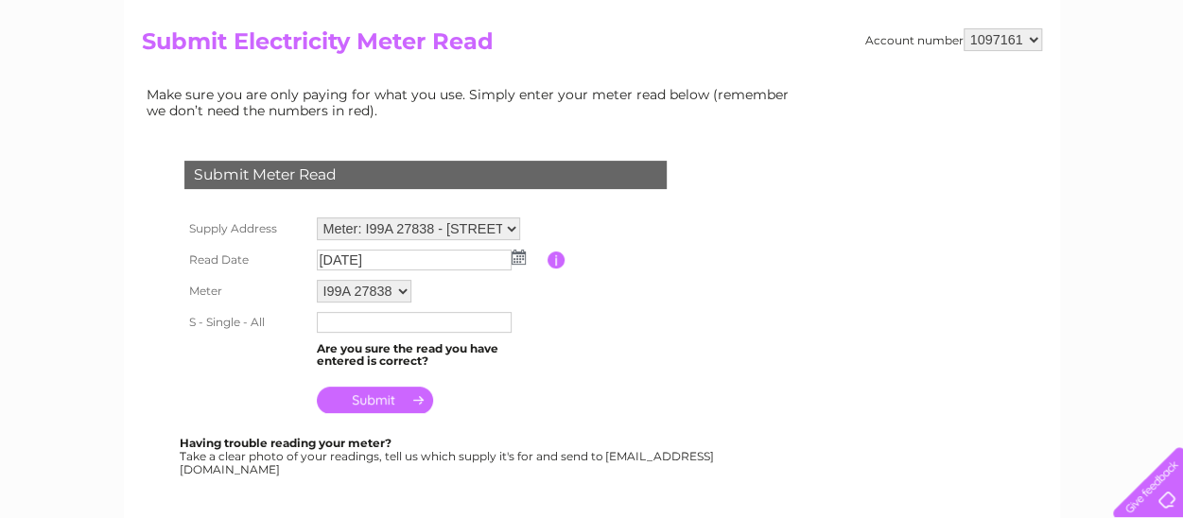
scroll to position [189, 0]
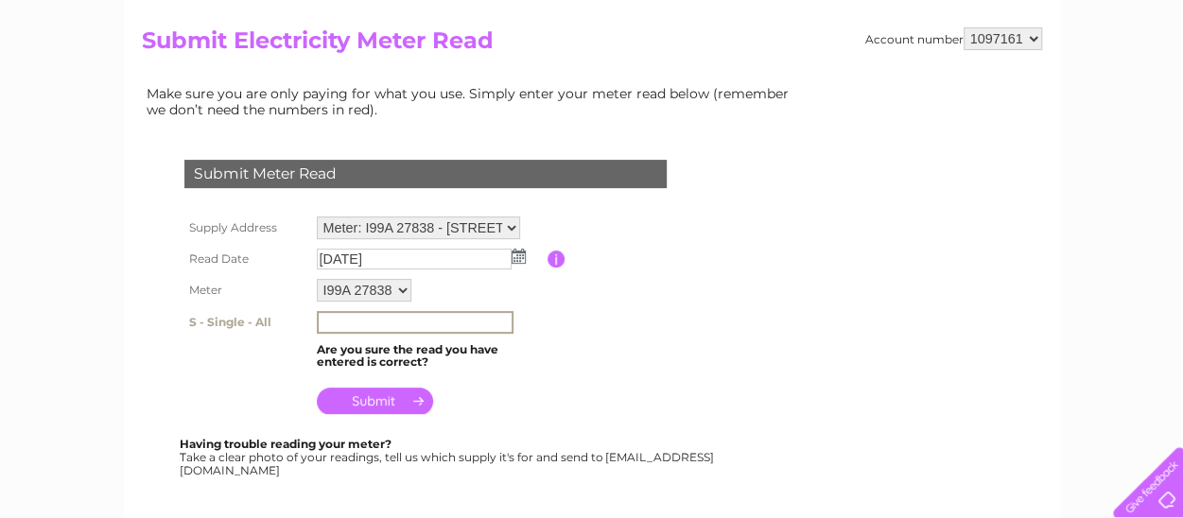
click at [339, 321] on input "text" at bounding box center [415, 322] width 197 height 23
type input "63741"
click at [385, 390] on input "submit" at bounding box center [375, 399] width 116 height 26
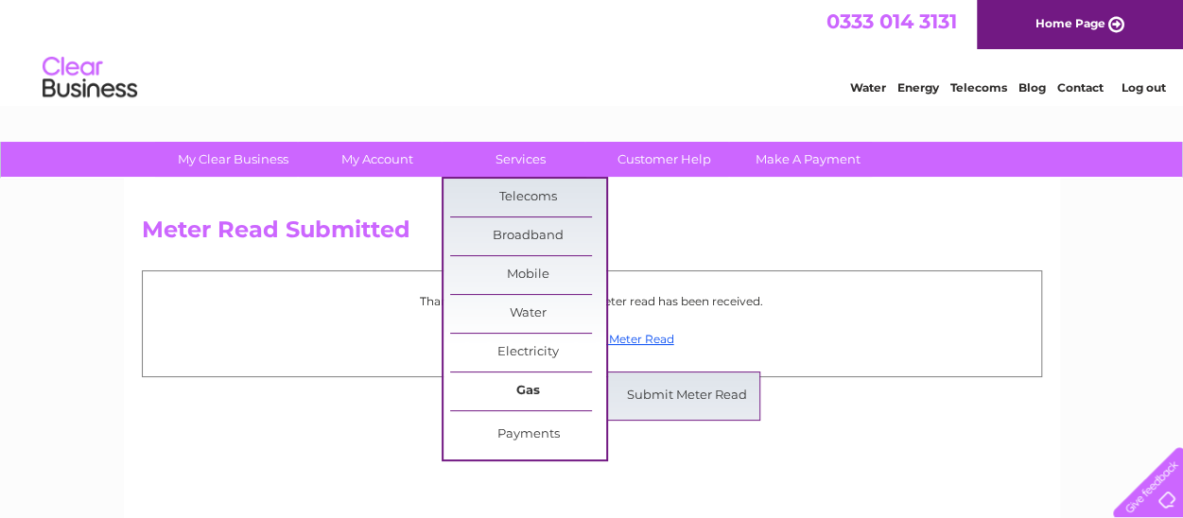
click at [553, 387] on link "Gas" at bounding box center [528, 392] width 156 height 38
click at [641, 387] on link "Submit Meter Read" at bounding box center [687, 396] width 156 height 38
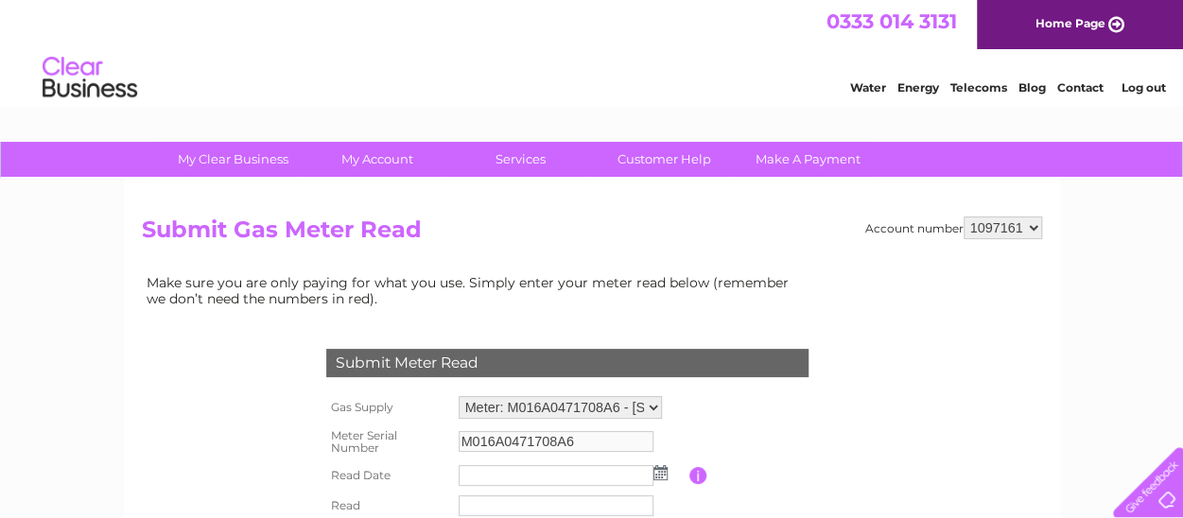
click at [654, 475] on img at bounding box center [660, 472] width 14 height 15
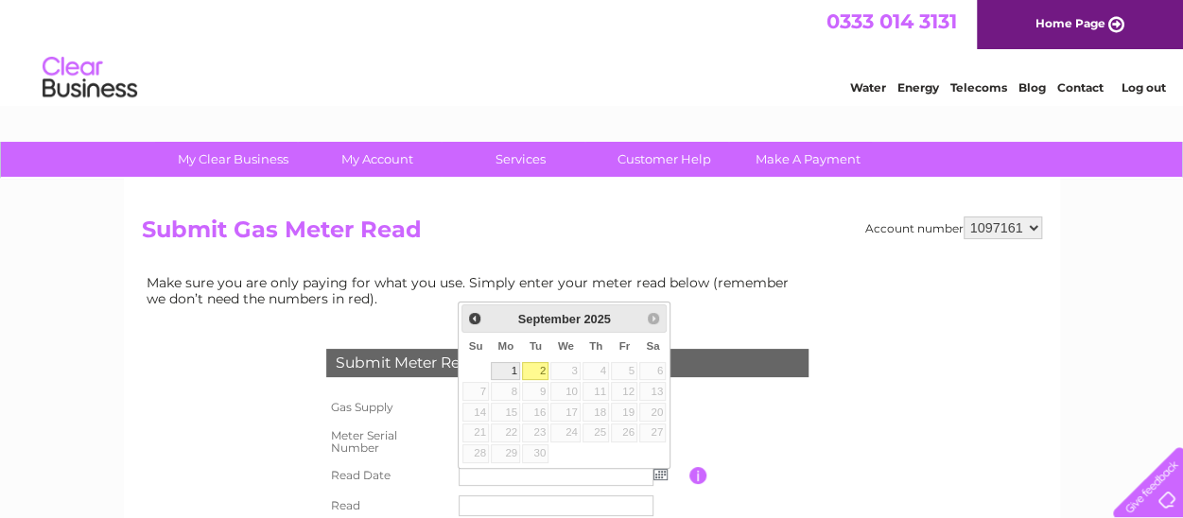
click at [506, 368] on link "1" at bounding box center [505, 371] width 29 height 19
type input "[DATE]"
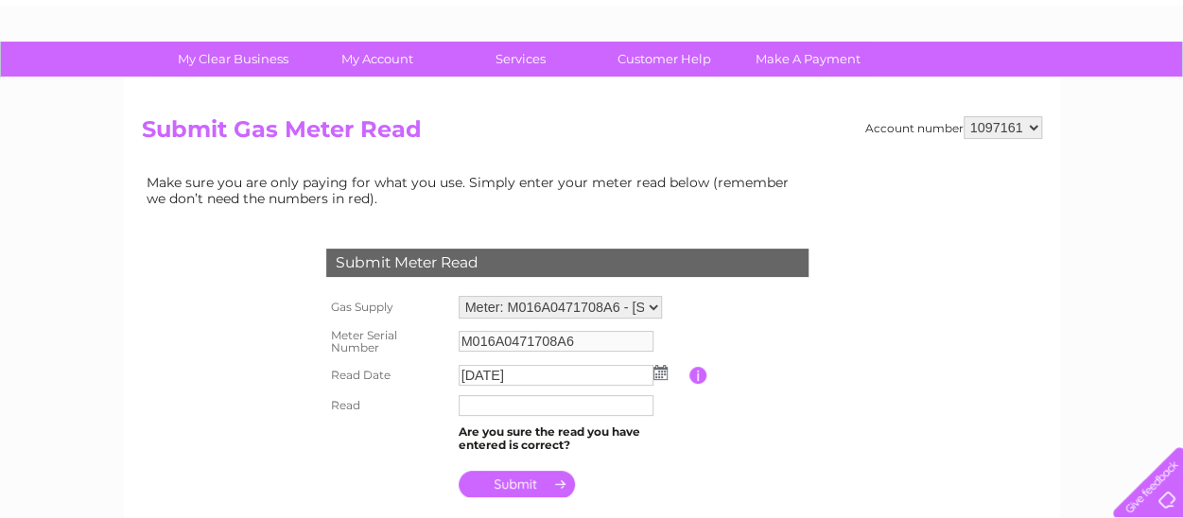
scroll to position [189, 0]
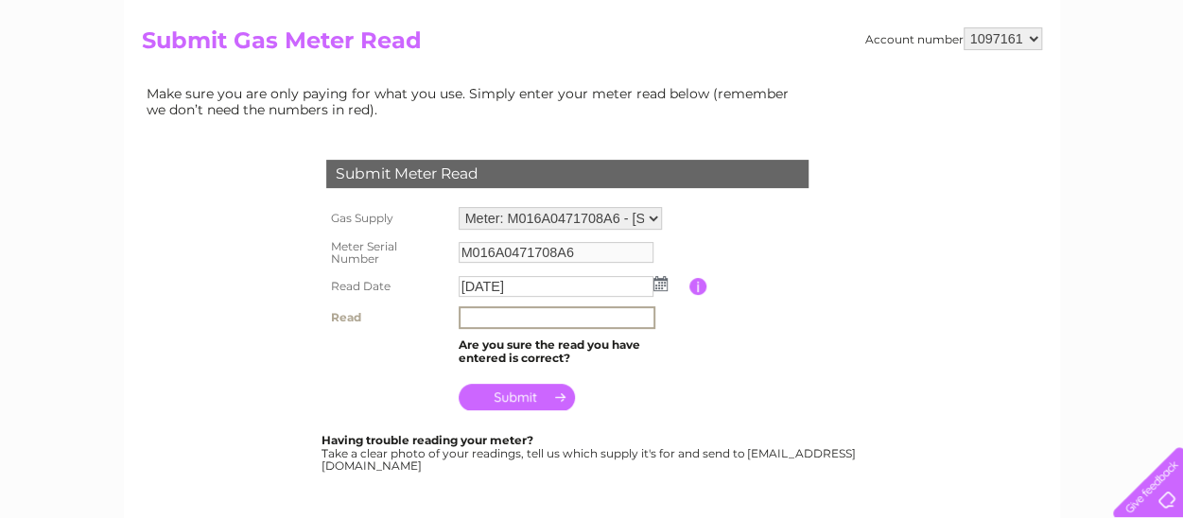
click at [479, 323] on input "text" at bounding box center [557, 317] width 197 height 23
type input "122891"
click at [503, 392] on input "submit" at bounding box center [517, 395] width 116 height 26
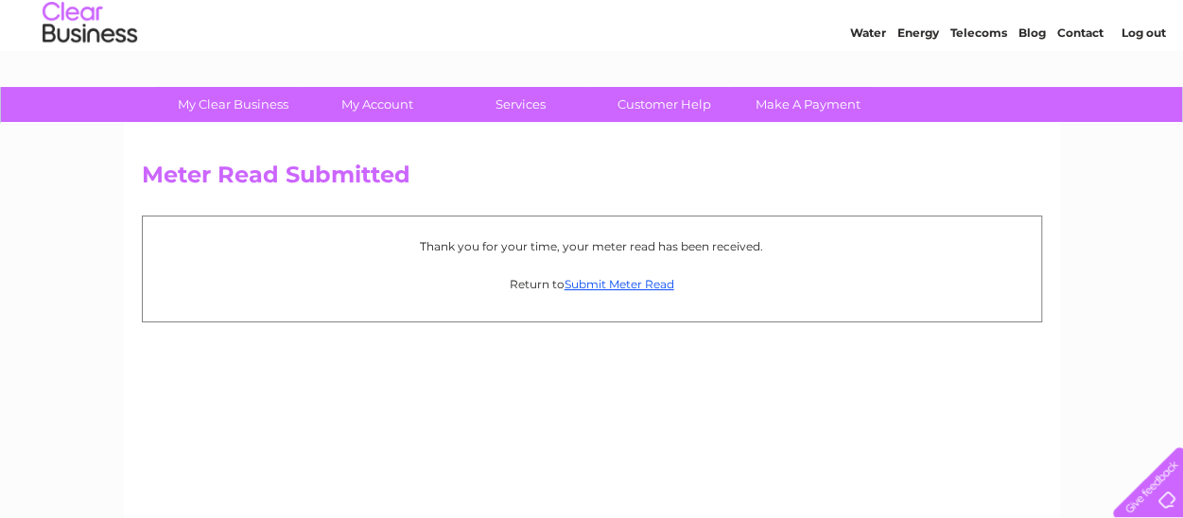
scroll to position [95, 0]
